Goal: Task Accomplishment & Management: Manage account settings

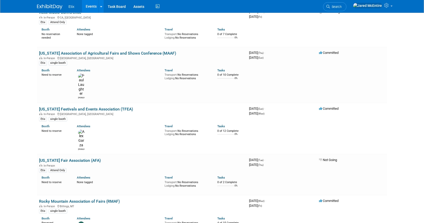
scroll to position [737, 0]
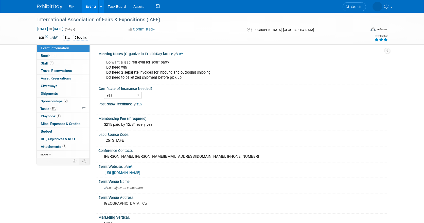
select select "Yes"
click at [64, 77] on span "Asset Reservations 0" at bounding box center [56, 78] width 30 height 4
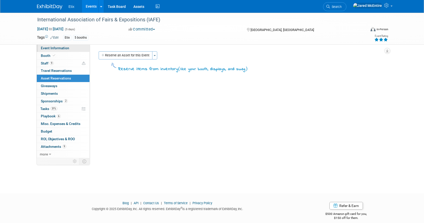
click at [63, 47] on span "Event Information" at bounding box center [55, 48] width 28 height 4
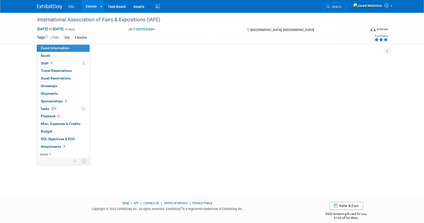
select select "Yes"
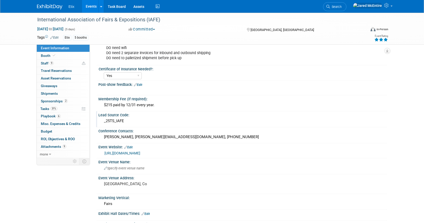
scroll to position [20, 0]
